Goal: Information Seeking & Learning: Learn about a topic

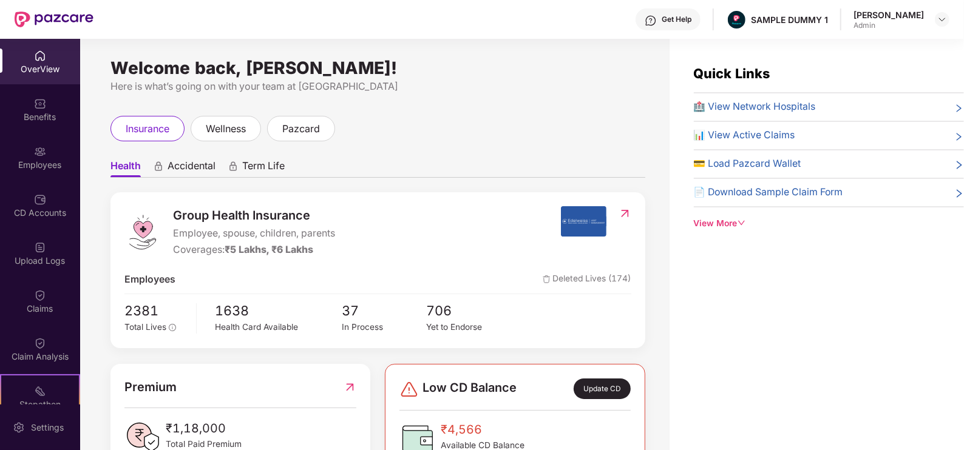
click at [681, 15] on div "Get Help" at bounding box center [677, 20] width 30 height 10
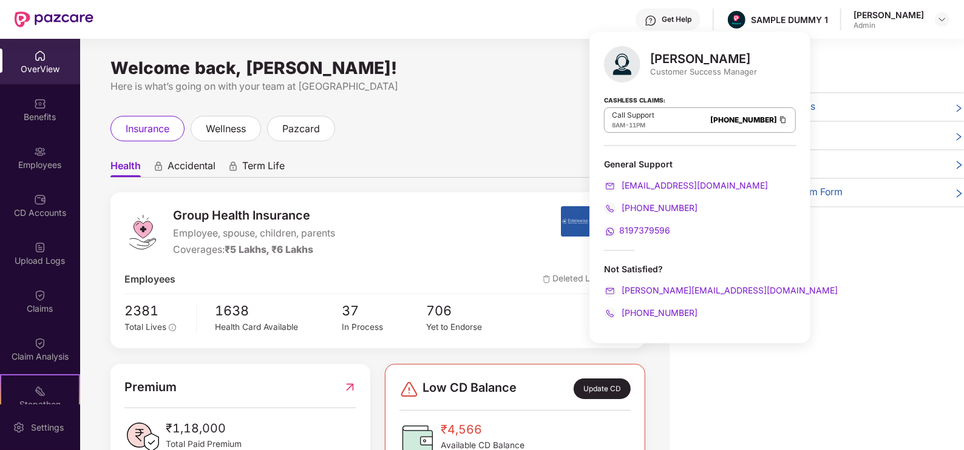
click at [503, 88] on div "Here is what’s going on with your team at [GEOGRAPHIC_DATA]" at bounding box center [377, 86] width 535 height 15
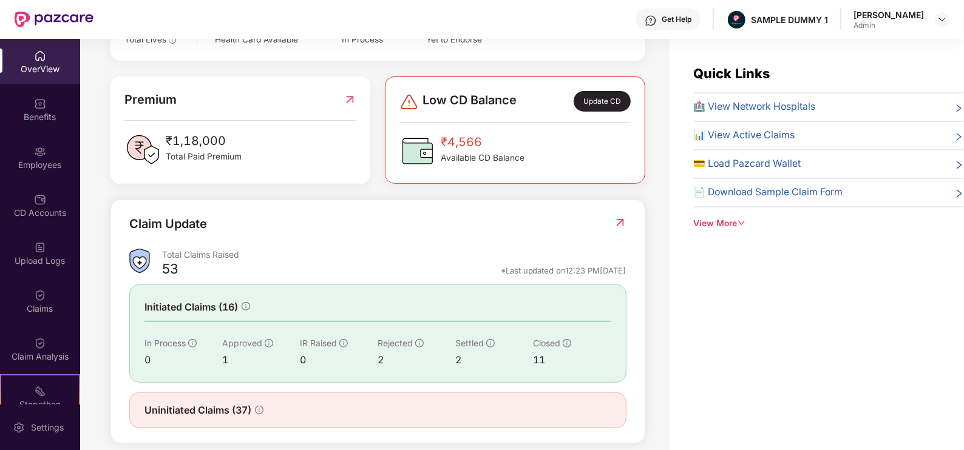
scroll to position [301, 0]
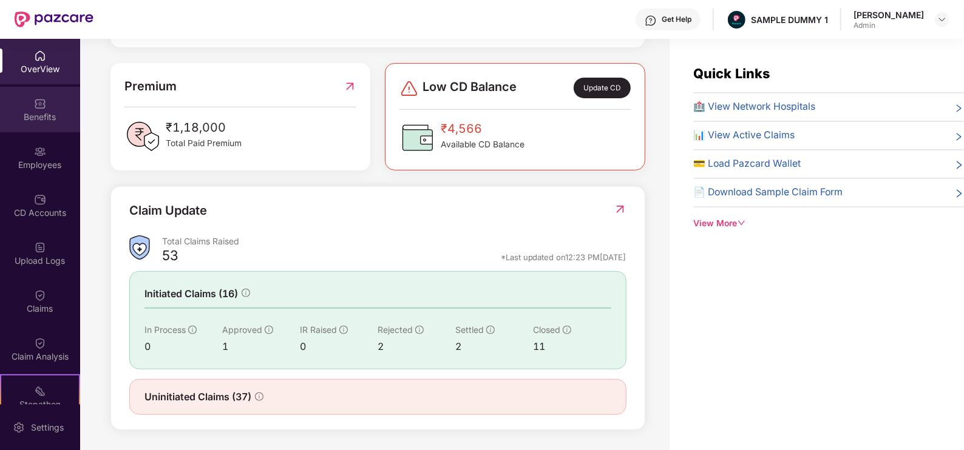
click at [36, 129] on div "Benefits" at bounding box center [40, 110] width 80 height 46
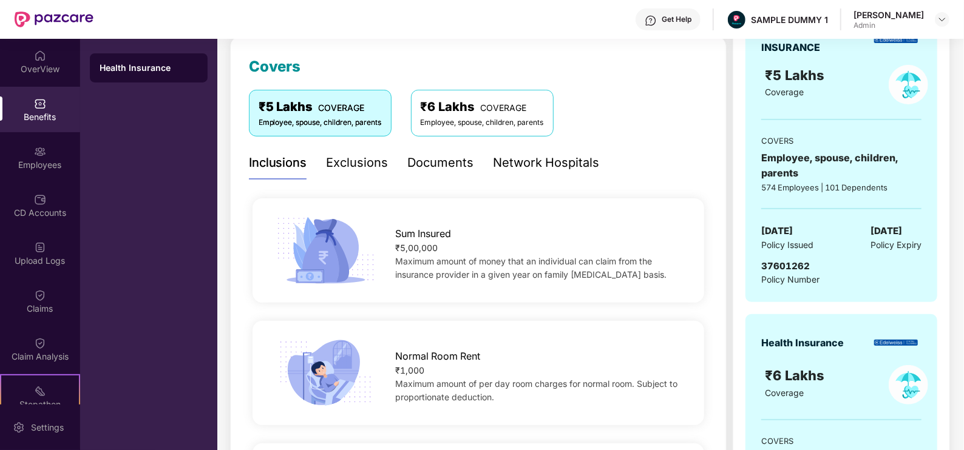
scroll to position [158, 0]
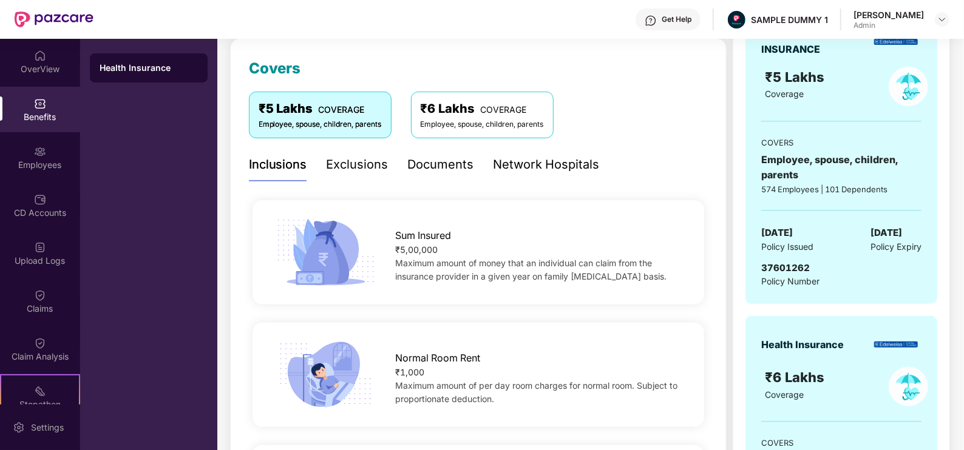
click at [358, 164] on div "Exclusions" at bounding box center [358, 164] width 62 height 19
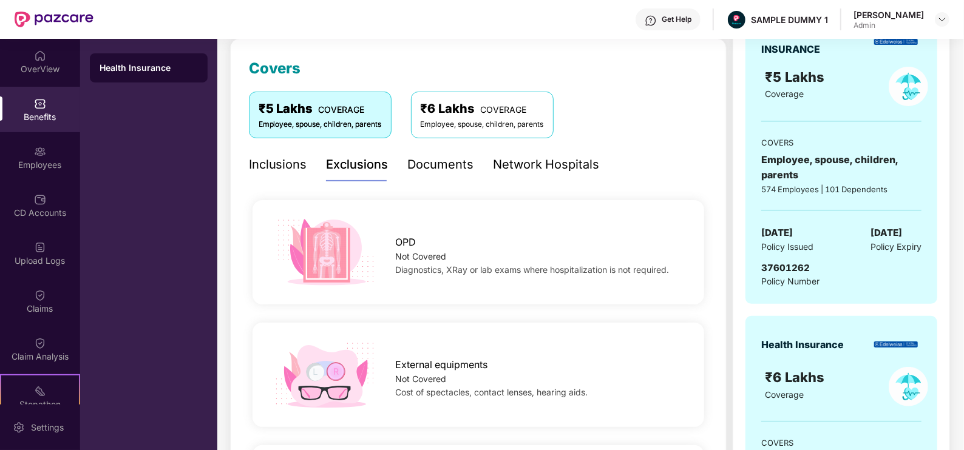
click at [358, 164] on div "Exclusions" at bounding box center [358, 164] width 62 height 19
click at [424, 171] on div "Documents" at bounding box center [441, 164] width 66 height 19
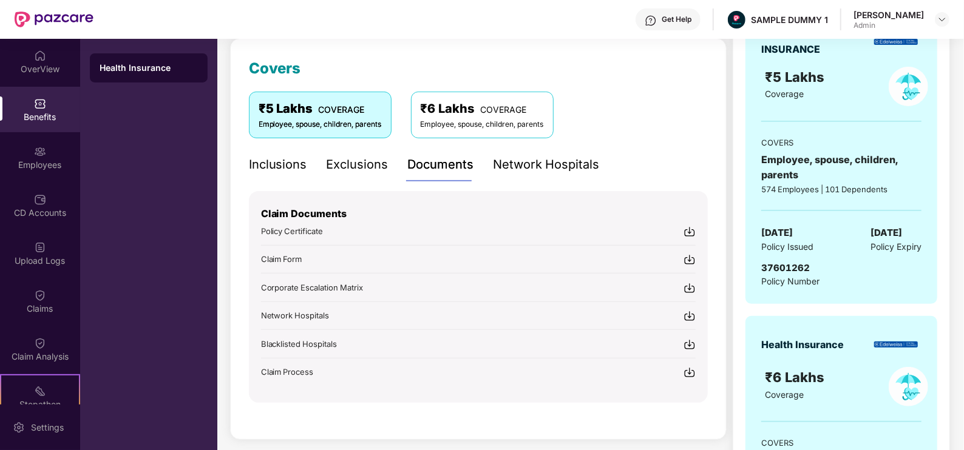
click at [507, 157] on div "Network Hospitals" at bounding box center [546, 164] width 106 height 19
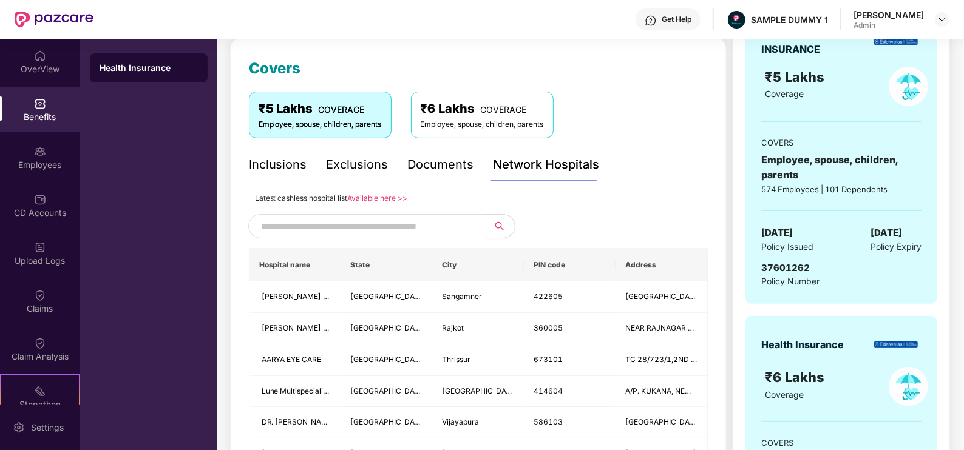
click at [342, 221] on input "text" at bounding box center [365, 226] width 208 height 18
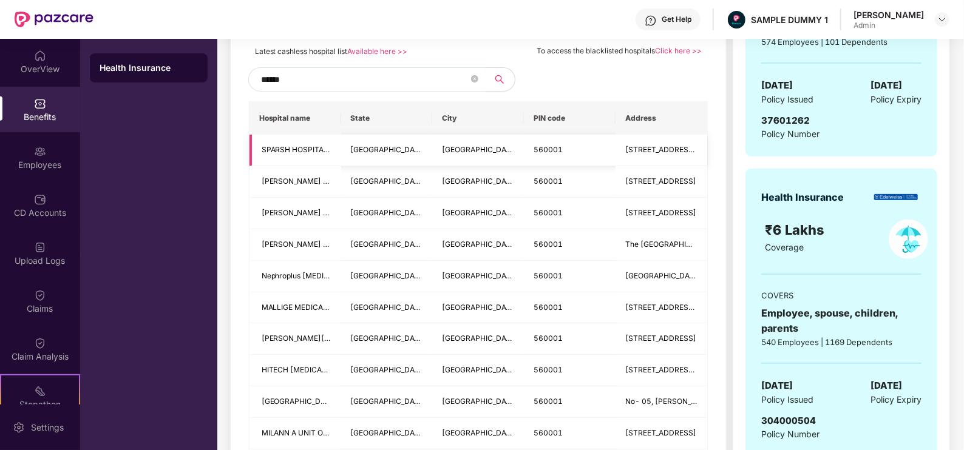
scroll to position [307, 0]
type input "*"
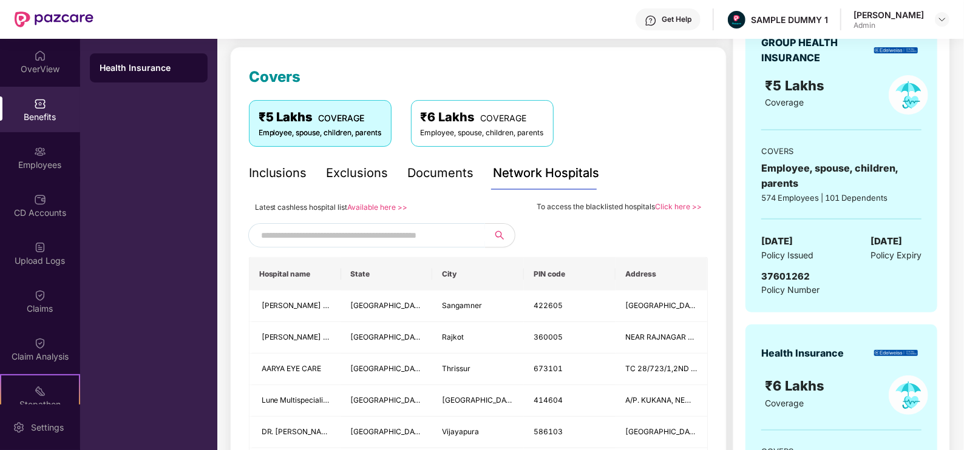
scroll to position [149, 0]
click at [37, 167] on div "Employees" at bounding box center [40, 165] width 80 height 12
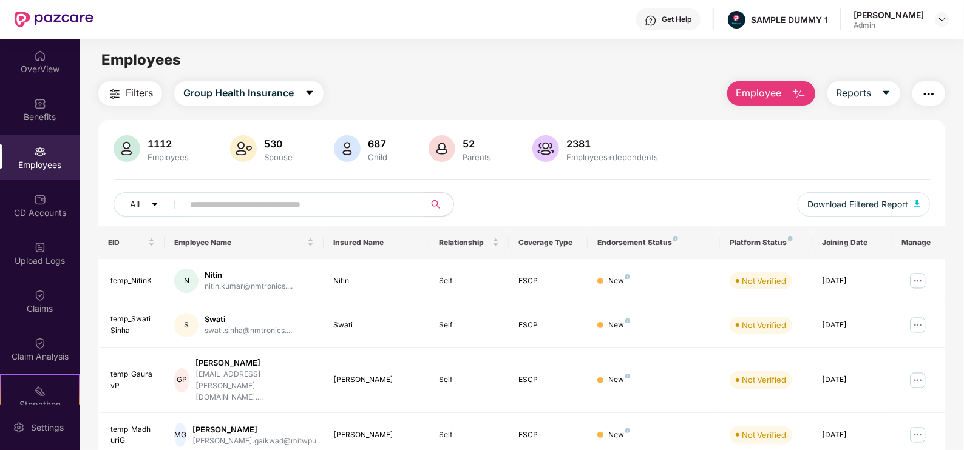
click at [745, 92] on span "Employee" at bounding box center [759, 93] width 46 height 15
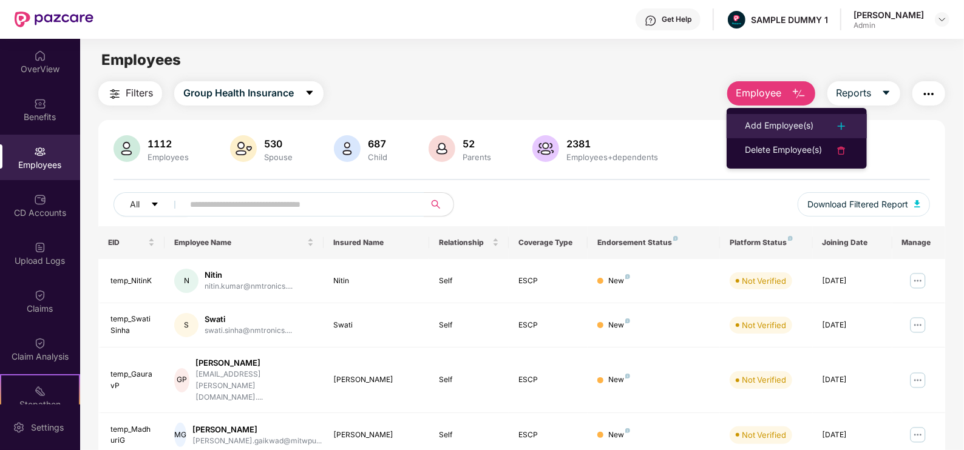
click at [776, 131] on div "Add Employee(s)" at bounding box center [779, 126] width 69 height 15
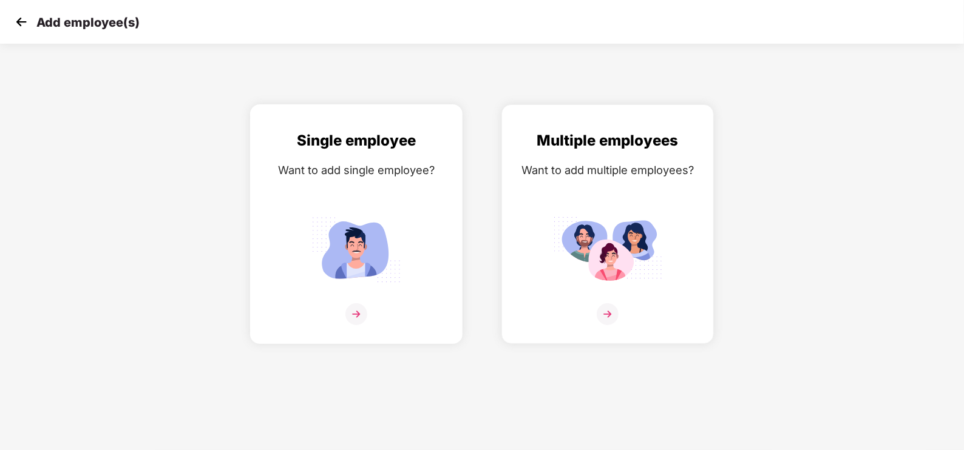
click at [364, 195] on div "Single employee Want to add single employee?" at bounding box center [356, 234] width 187 height 211
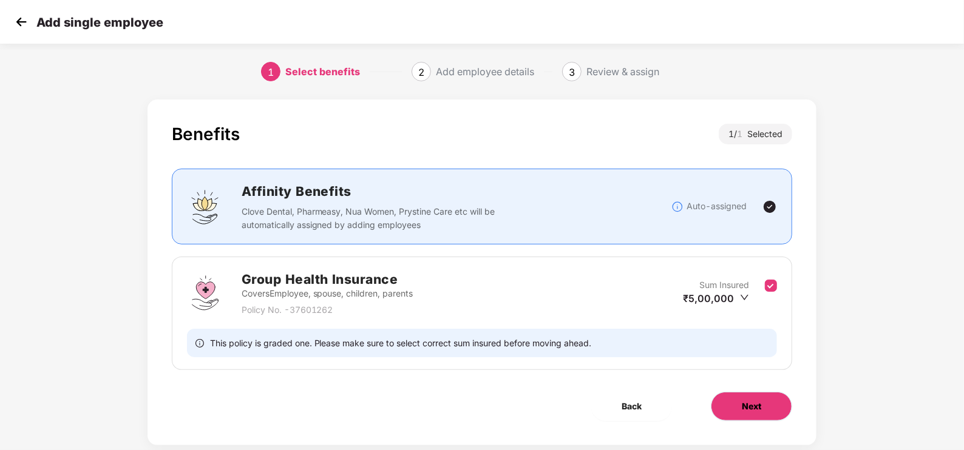
click at [748, 403] on span "Next" at bounding box center [751, 406] width 19 height 13
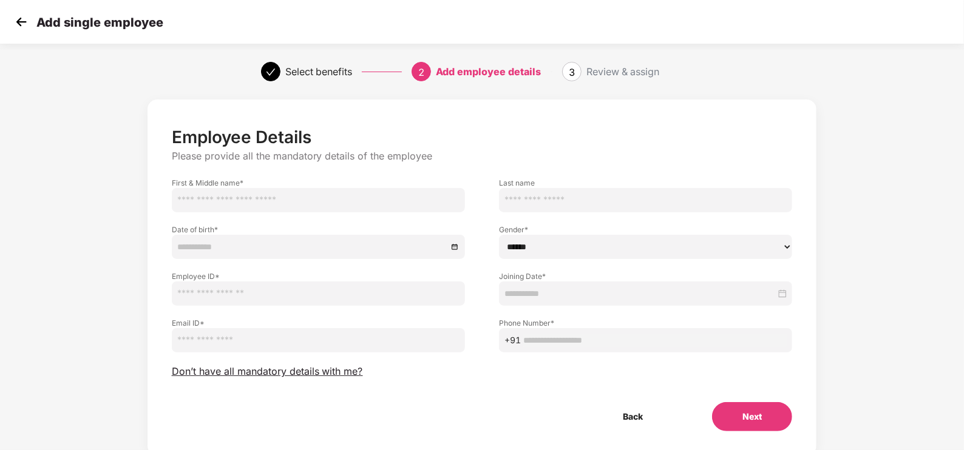
click at [21, 27] on img at bounding box center [21, 22] width 18 height 18
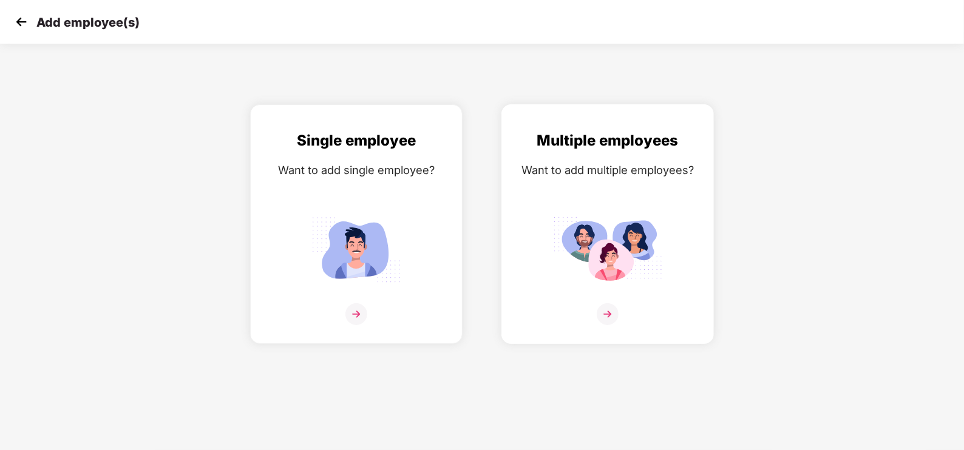
click at [615, 235] on img at bounding box center [607, 250] width 109 height 76
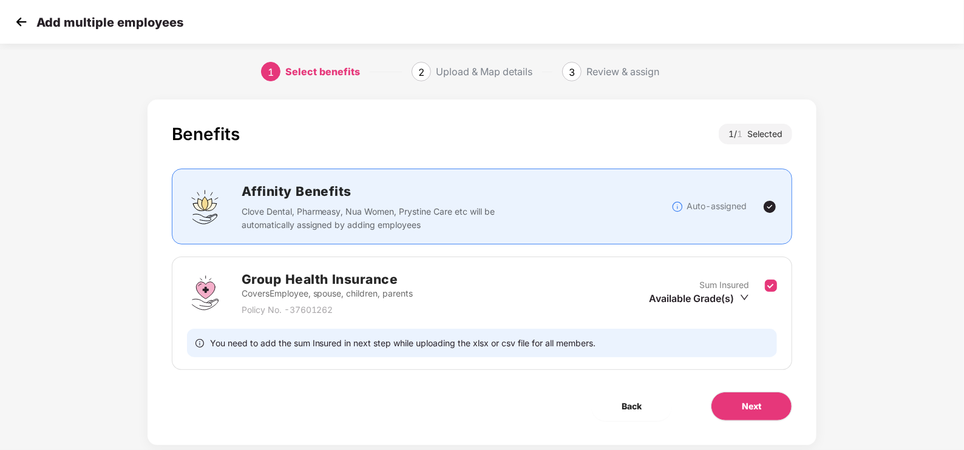
click at [20, 19] on img at bounding box center [21, 22] width 18 height 18
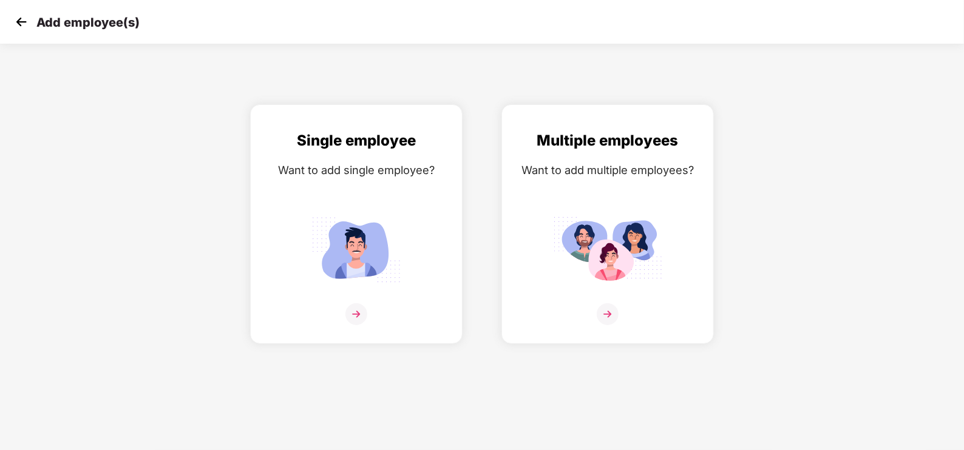
click at [20, 19] on img at bounding box center [21, 22] width 18 height 18
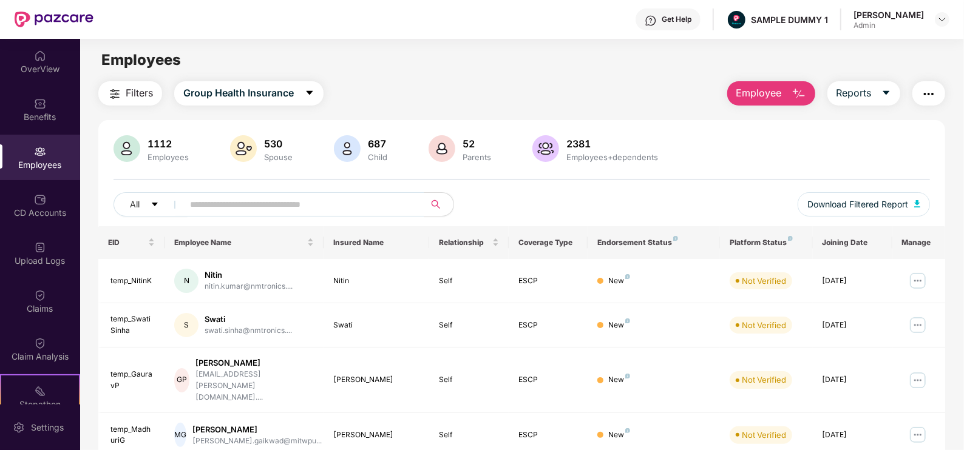
scroll to position [73, 0]
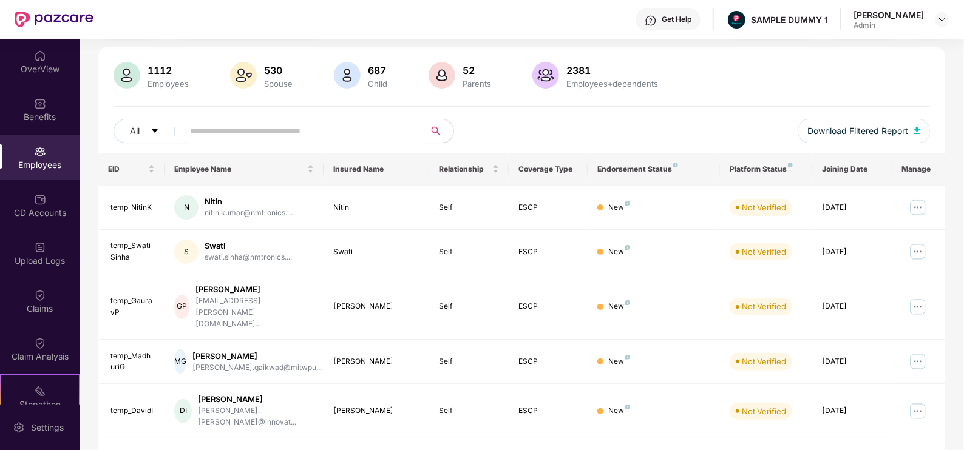
click at [675, 132] on div "All Download Filtered Report" at bounding box center [522, 136] width 816 height 34
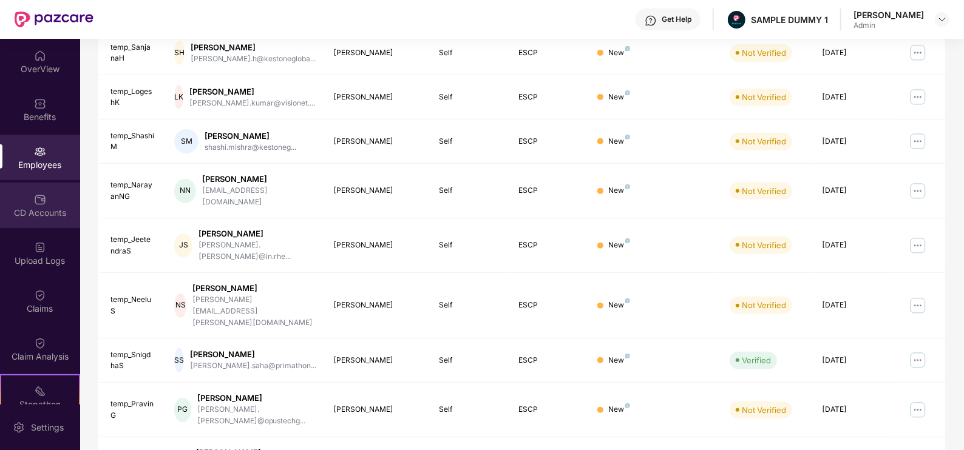
click at [36, 225] on div "CD Accounts" at bounding box center [40, 206] width 80 height 46
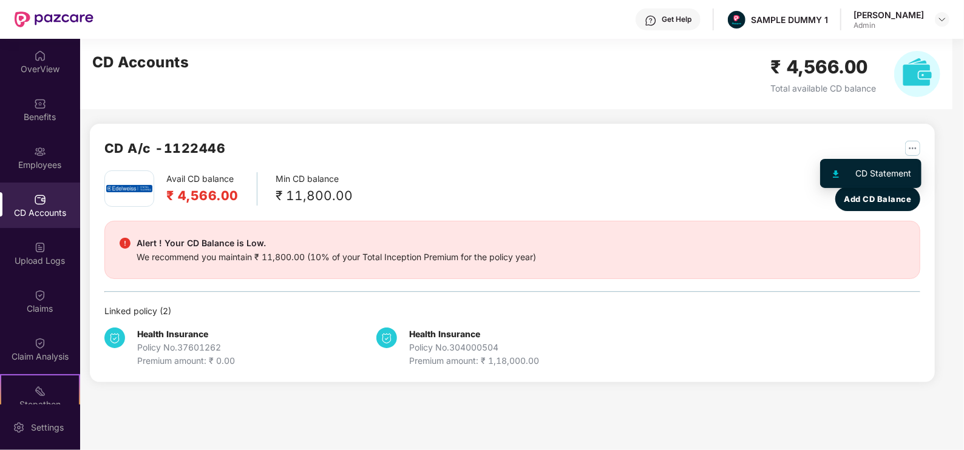
click at [910, 149] on img "button" at bounding box center [912, 148] width 15 height 15
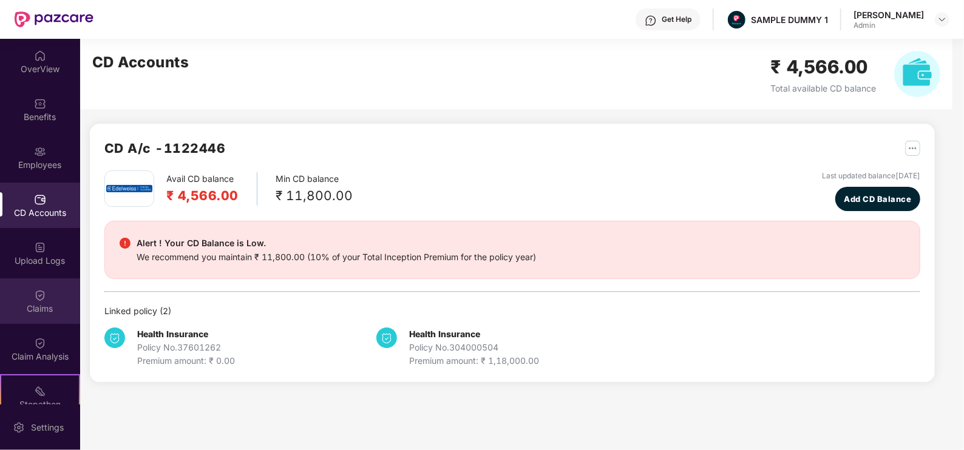
click at [36, 299] on img at bounding box center [40, 296] width 12 height 12
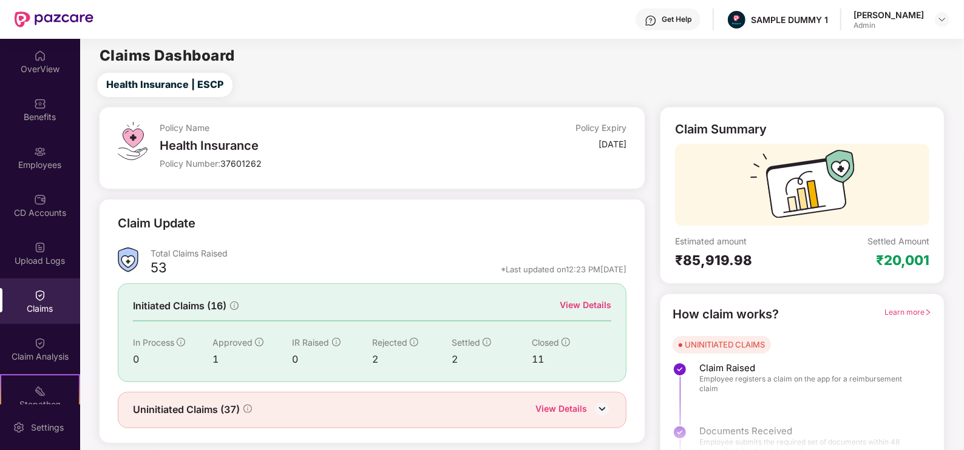
click at [595, 305] on div "View Details" at bounding box center [586, 305] width 52 height 13
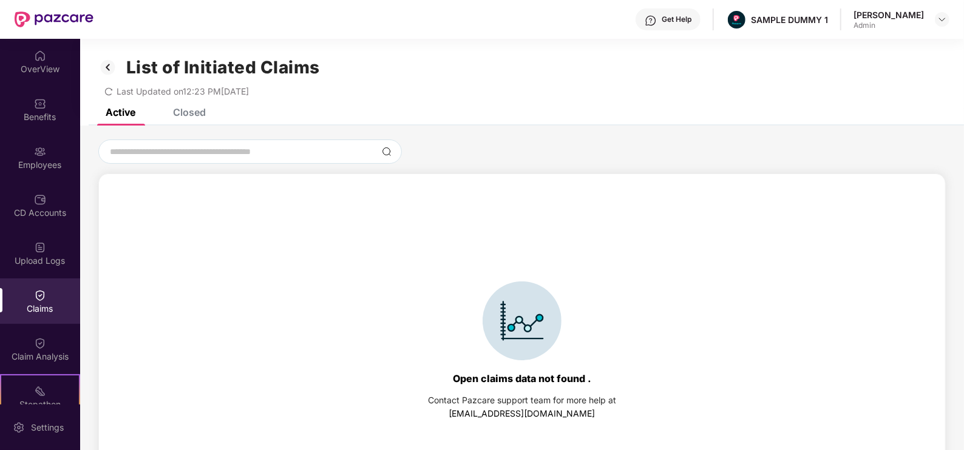
click at [192, 117] on div "Closed" at bounding box center [189, 112] width 33 height 12
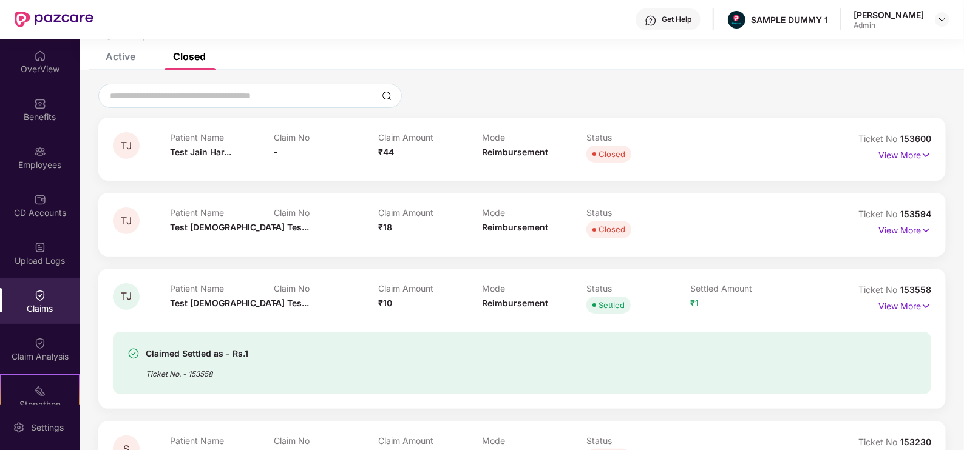
scroll to position [60, 0]
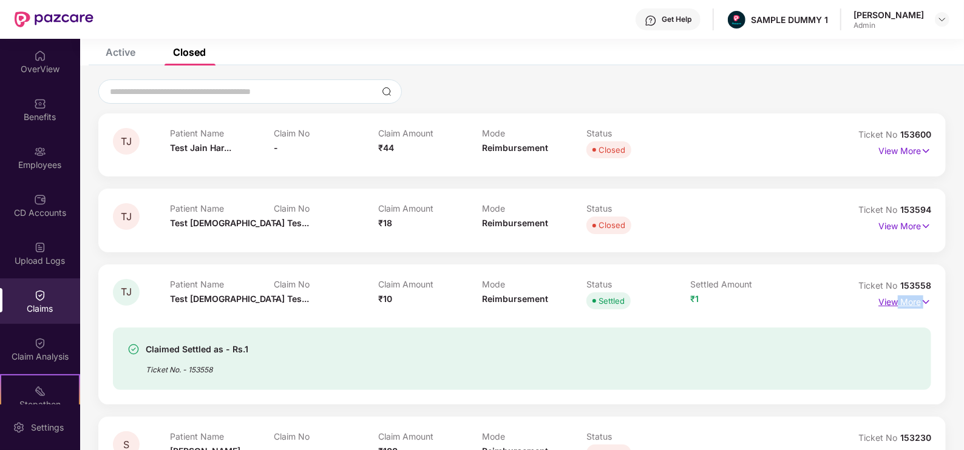
drag, startPoint x: 889, startPoint y: 309, endPoint x: 893, endPoint y: 300, distance: 9.5
click at [893, 300] on div "View More" at bounding box center [904, 302] width 53 height 19
drag, startPoint x: 893, startPoint y: 300, endPoint x: 296, endPoint y: 144, distance: 617.9
click at [893, 300] on p "View More" at bounding box center [904, 301] width 53 height 16
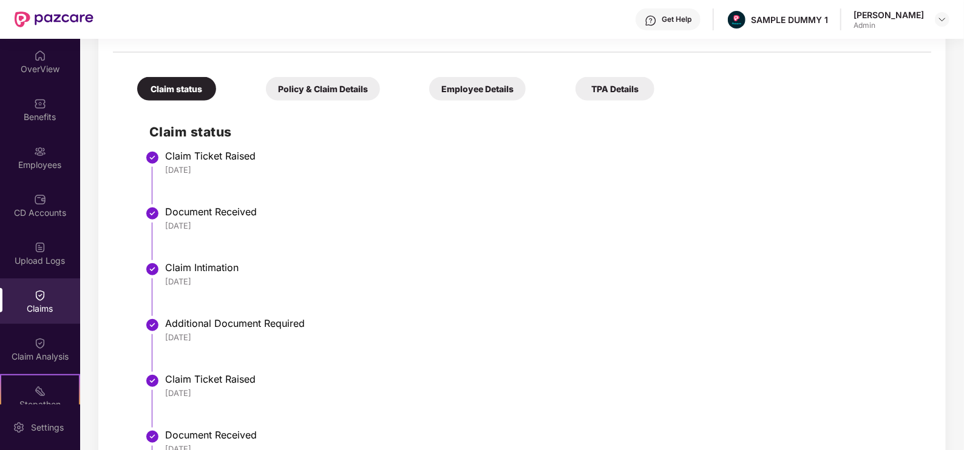
scroll to position [456, 0]
click at [309, 93] on div "Policy & Claim Details" at bounding box center [323, 88] width 114 height 24
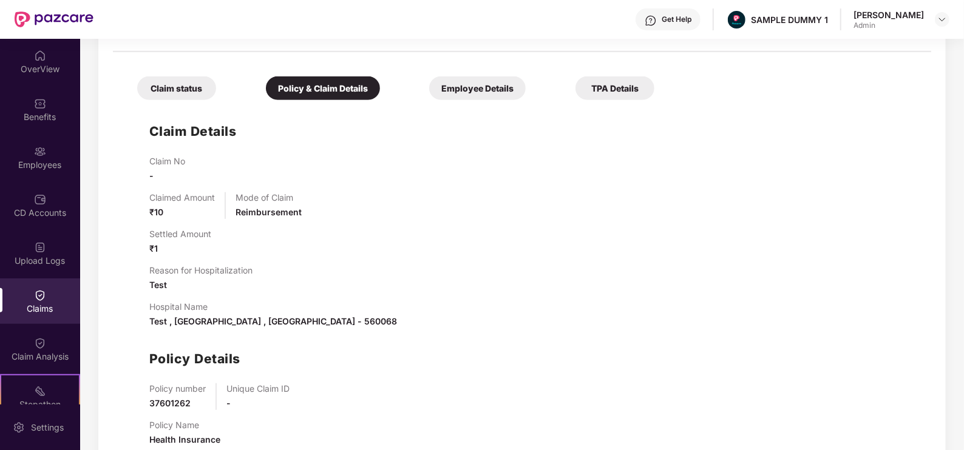
click at [478, 100] on div "Claim status Policy & Claim Details Employee Details TPA Details Claim Details …" at bounding box center [522, 257] width 818 height 398
click at [491, 87] on div "Employee Details" at bounding box center [477, 88] width 97 height 24
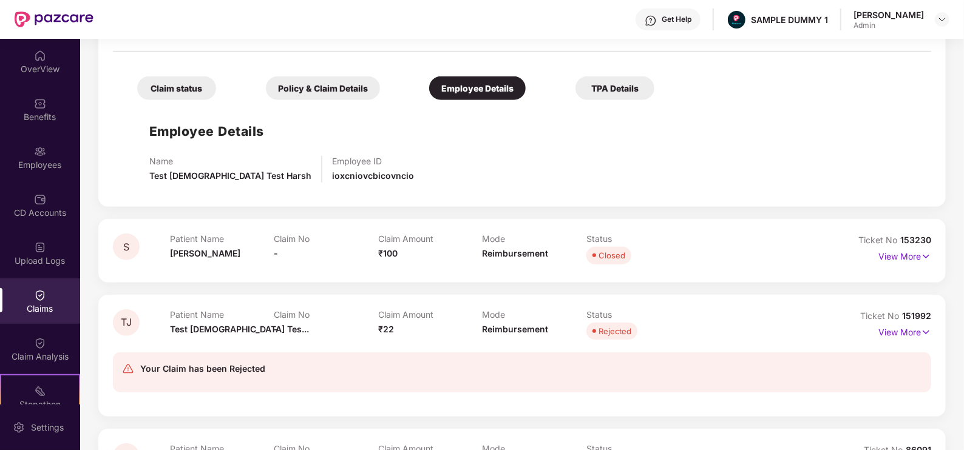
click at [603, 90] on div "TPA Details" at bounding box center [614, 88] width 79 height 24
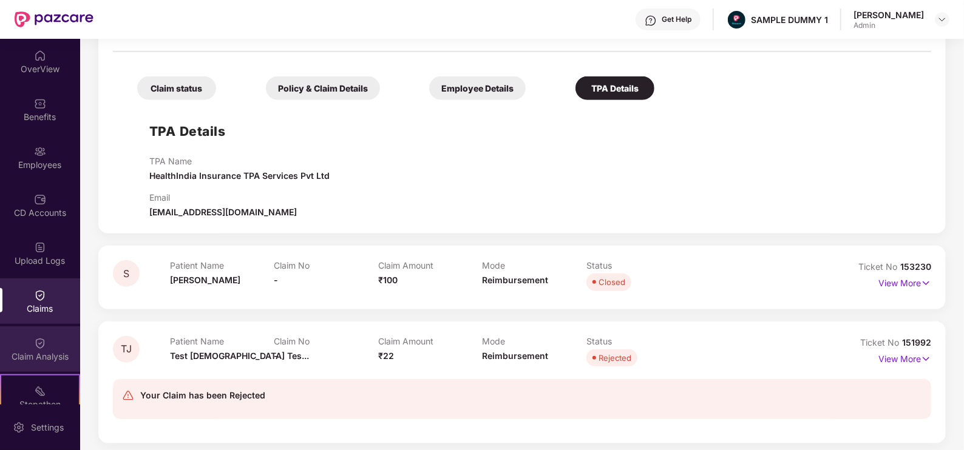
click at [44, 360] on div "Claim Analysis" at bounding box center [40, 357] width 80 height 12
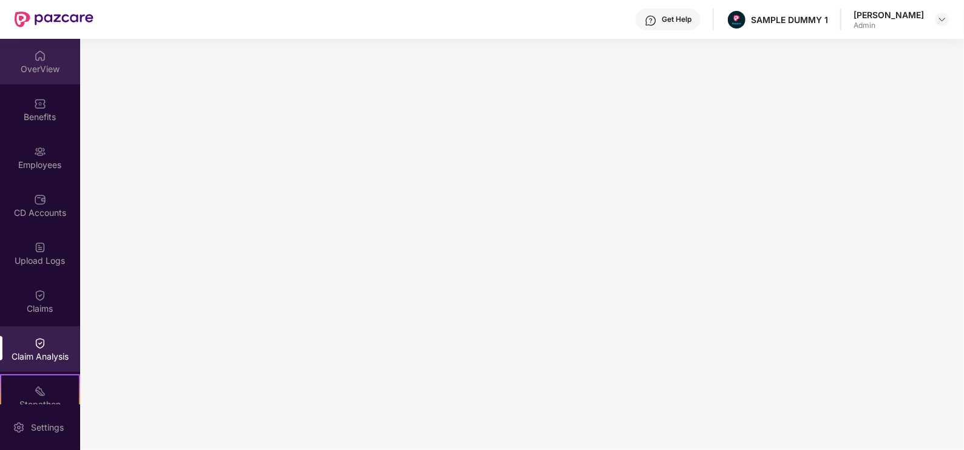
click at [35, 58] on img at bounding box center [40, 56] width 12 height 12
